Goal: Information Seeking & Learning: Learn about a topic

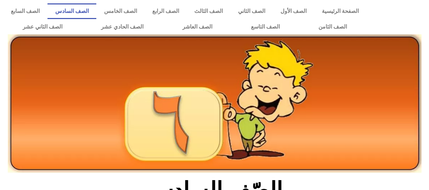
scroll to position [222, 0]
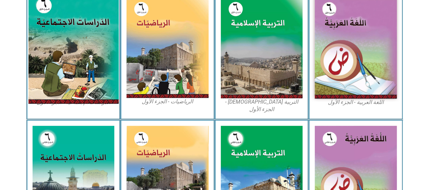
click at [61, 36] on img at bounding box center [73, 47] width 90 height 113
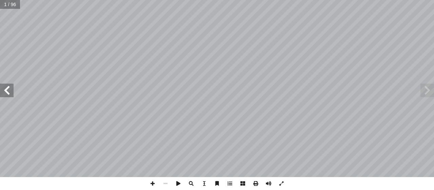
click at [6, 95] on span at bounding box center [7, 90] width 14 height 14
click at [8, 95] on span at bounding box center [7, 90] width 14 height 14
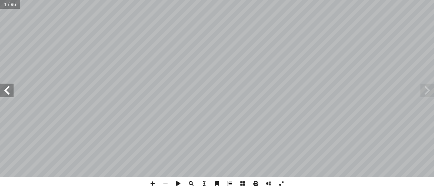
click at [8, 95] on span at bounding box center [7, 90] width 14 height 14
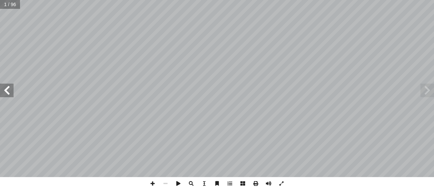
click at [8, 95] on span at bounding box center [7, 90] width 14 height 14
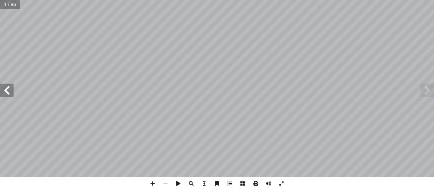
click at [8, 95] on span at bounding box center [7, 90] width 14 height 14
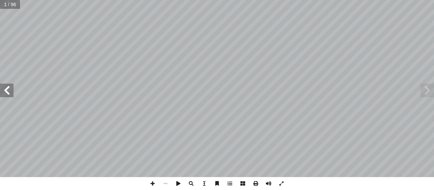
click at [8, 95] on span at bounding box center [7, 90] width 14 height 14
click at [433, 93] on span at bounding box center [428, 90] width 14 height 14
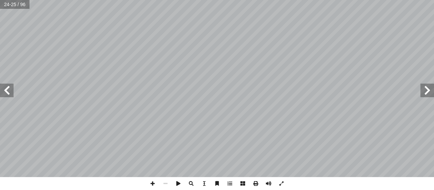
click at [433, 93] on span at bounding box center [428, 90] width 14 height 14
click at [11, 90] on span at bounding box center [7, 90] width 14 height 14
click at [285, 184] on span at bounding box center [281, 183] width 13 height 13
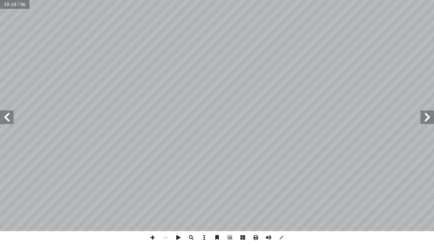
click at [12, 115] on span at bounding box center [7, 118] width 14 height 14
click at [155, 189] on span at bounding box center [152, 237] width 13 height 13
click at [168, 189] on span at bounding box center [165, 237] width 13 height 13
click at [430, 118] on span at bounding box center [428, 118] width 14 height 14
click at [155, 189] on span at bounding box center [152, 237] width 13 height 13
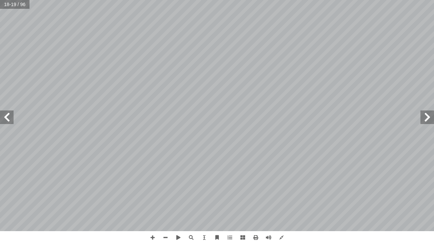
click at [429, 115] on span at bounding box center [428, 118] width 14 height 14
click at [165, 189] on span at bounding box center [165, 237] width 13 height 13
click at [153, 189] on span at bounding box center [152, 237] width 13 height 13
click at [166, 189] on span at bounding box center [165, 237] width 13 height 13
click at [152, 189] on span at bounding box center [152, 237] width 13 height 13
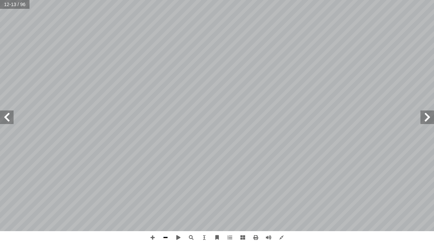
click at [167, 189] on span at bounding box center [165, 237] width 13 height 13
click at [152, 189] on span at bounding box center [152, 237] width 13 height 13
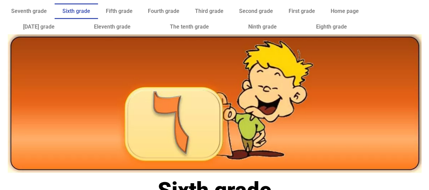
scroll to position [166, 0]
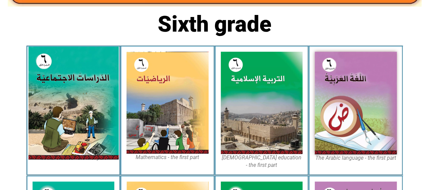
click at [77, 83] on img at bounding box center [73, 102] width 90 height 113
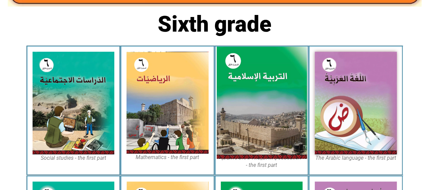
click at [281, 143] on img at bounding box center [261, 102] width 90 height 112
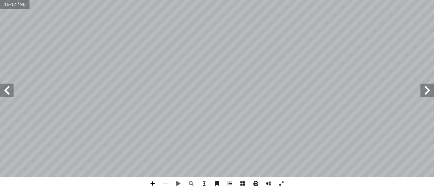
click at [154, 184] on span at bounding box center [152, 183] width 13 height 13
click at [165, 186] on span at bounding box center [165, 183] width 13 height 13
click at [155, 182] on span at bounding box center [152, 183] width 13 height 13
click at [12, 91] on span at bounding box center [7, 90] width 14 height 14
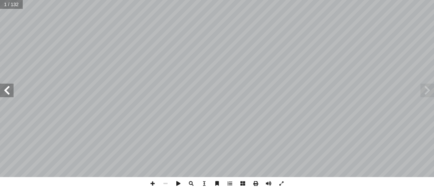
click at [12, 91] on span at bounding box center [7, 90] width 14 height 14
click at [12, 92] on span at bounding box center [7, 90] width 14 height 14
click at [10, 91] on span at bounding box center [7, 90] width 14 height 14
click at [8, 88] on span at bounding box center [7, 90] width 14 height 14
click at [8, 94] on span at bounding box center [7, 90] width 14 height 14
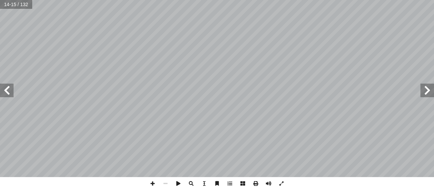
click at [10, 91] on span at bounding box center [7, 90] width 14 height 14
click at [9, 93] on span at bounding box center [7, 90] width 14 height 14
click at [10, 91] on span at bounding box center [7, 90] width 14 height 14
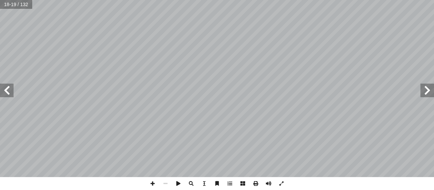
click at [10, 91] on span at bounding box center [7, 90] width 14 height 14
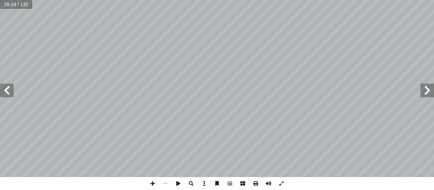
click at [10, 91] on span at bounding box center [7, 90] width 14 height 14
click at [7, 87] on span at bounding box center [7, 90] width 14 height 14
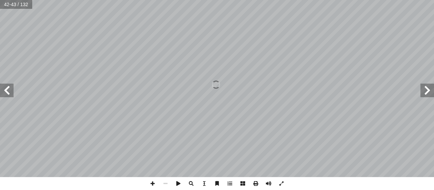
click at [429, 94] on span at bounding box center [428, 90] width 14 height 14
click at [151, 183] on span at bounding box center [152, 183] width 13 height 13
click at [11, 95] on span at bounding box center [7, 90] width 14 height 14
click at [154, 183] on span at bounding box center [152, 183] width 13 height 13
click at [5, 94] on span at bounding box center [7, 90] width 14 height 14
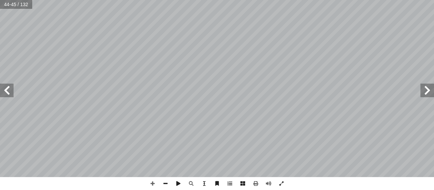
click at [0, 84] on div "40 ُ رس َّ الد ع ِ ب � ّ الس لى � تع ِ ه ّ الل ِ ء � سم أ ا من ) ُ الودود ُ ه ّ…" at bounding box center [217, 88] width 434 height 177
click at [428, 89] on span at bounding box center [428, 90] width 14 height 14
